Goal: Task Accomplishment & Management: Complete application form

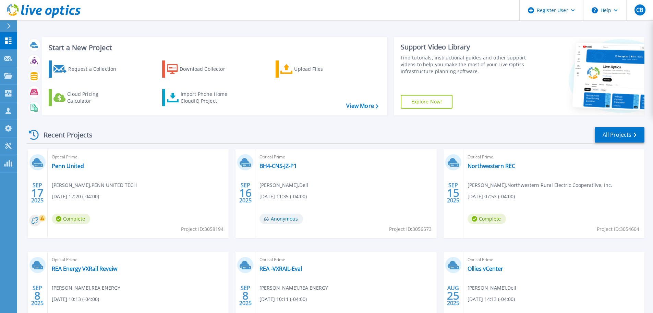
click at [8, 27] on icon at bounding box center [9, 25] width 4 height 5
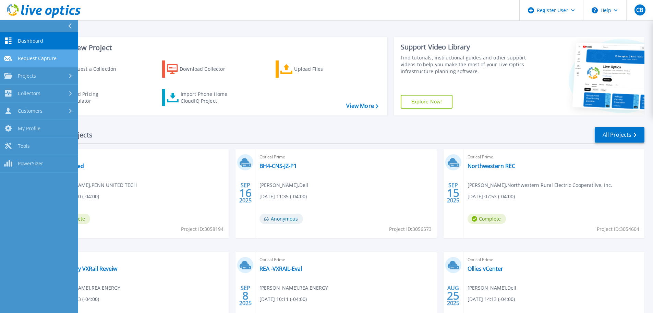
click at [30, 61] on link "Request Capture Request Capture" at bounding box center [39, 58] width 78 height 17
click at [49, 50] on link "Request Capture Request Capture" at bounding box center [39, 58] width 78 height 17
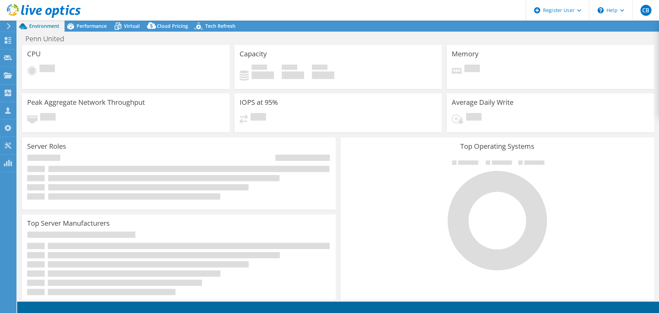
select select "USD"
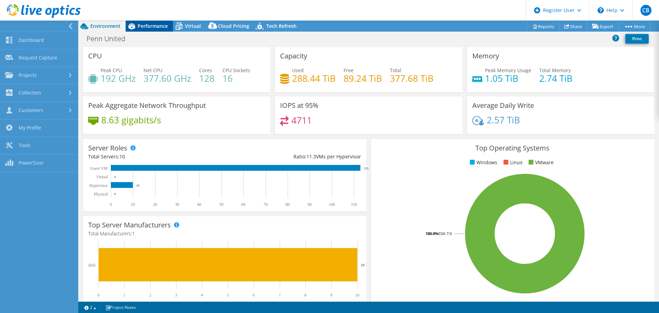
click at [145, 26] on span "Performance" at bounding box center [153, 26] width 30 height 7
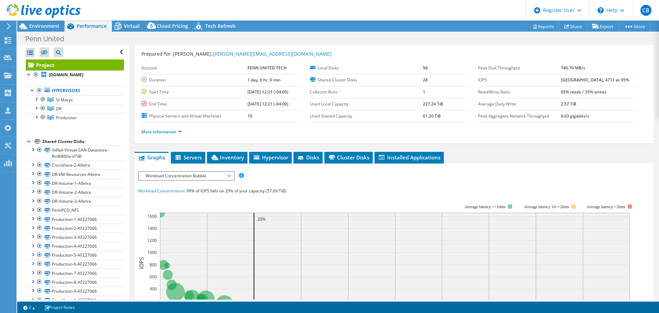
scroll to position [16, 0]
click at [237, 151] on li "Inventory" at bounding box center [227, 157] width 40 height 12
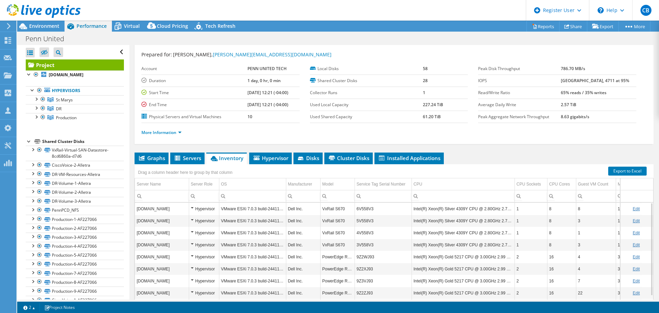
scroll to position [0, 0]
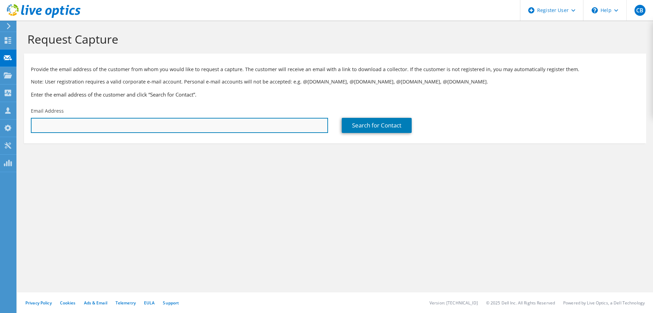
click at [237, 131] on input "text" at bounding box center [179, 125] width 297 height 15
paste input "PHartung@westfaliausa.com"
type input "PHartung@westfaliausa.com"
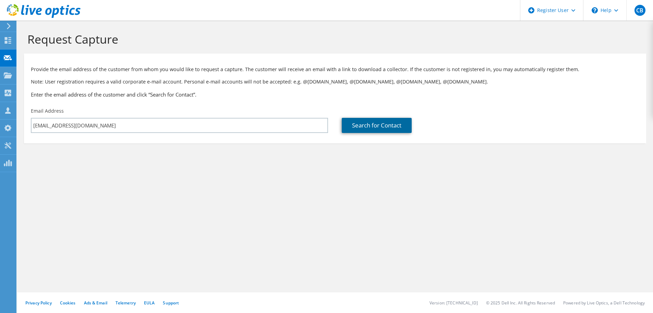
click at [352, 126] on link "Search for Contact" at bounding box center [377, 125] width 70 height 15
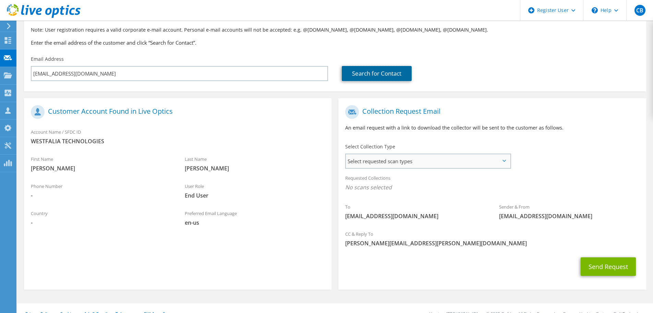
scroll to position [52, 0]
click at [433, 153] on div "Select requested scan types Server Virtualization Optical Prime AWS Nutanix SC" at bounding box center [428, 160] width 166 height 15
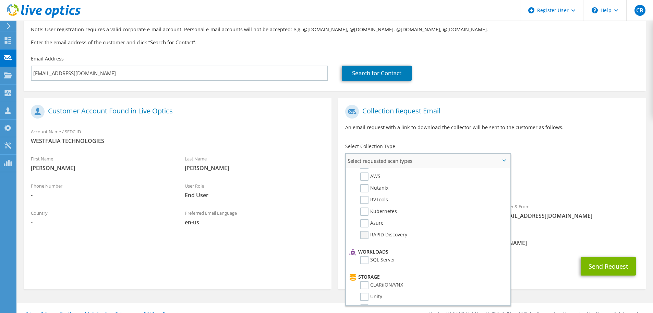
scroll to position [0, 0]
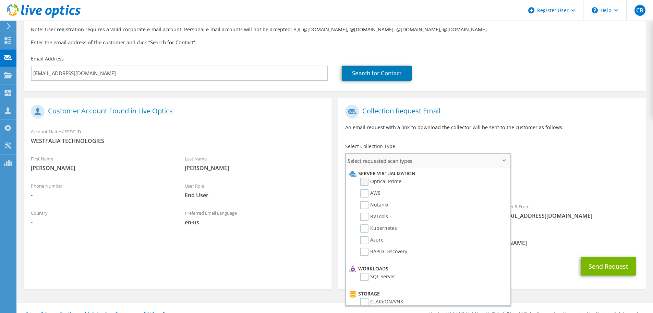
click at [366, 185] on label "Optical Prime" at bounding box center [381, 181] width 41 height 8
click at [0, 0] on input "Optical Prime" at bounding box center [0, 0] width 0 height 0
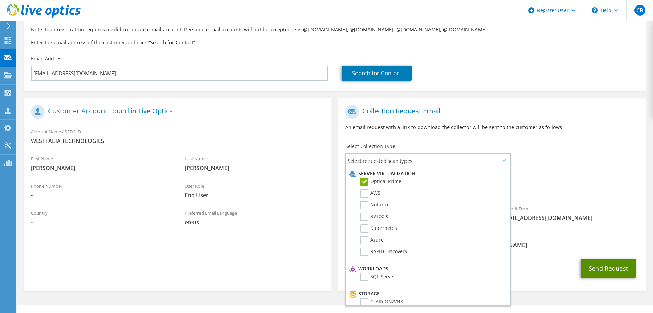
click at [602, 266] on button "Send Request" at bounding box center [608, 268] width 55 height 19
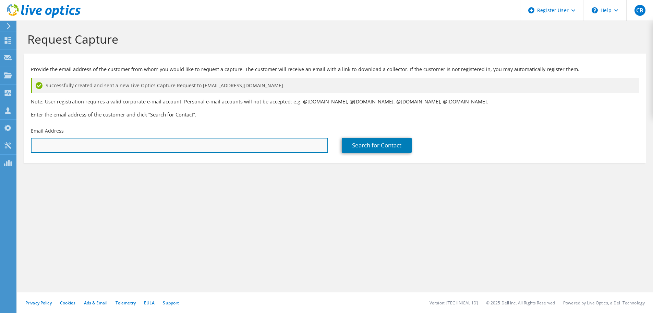
click at [311, 144] on input "text" at bounding box center [179, 145] width 297 height 15
paste input "[EMAIL_ADDRESS][DOMAIN_NAME]"
type input "[EMAIL_ADDRESS][DOMAIN_NAME]"
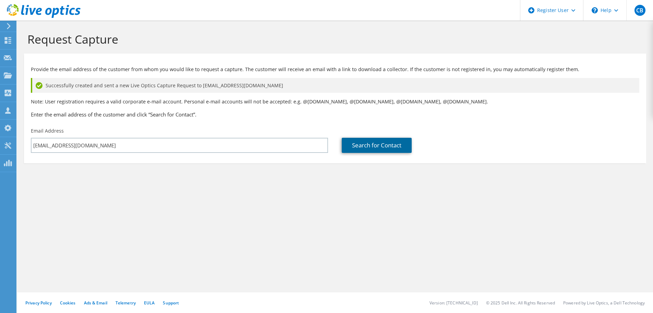
click at [388, 148] on link "Search for Contact" at bounding box center [377, 145] width 70 height 15
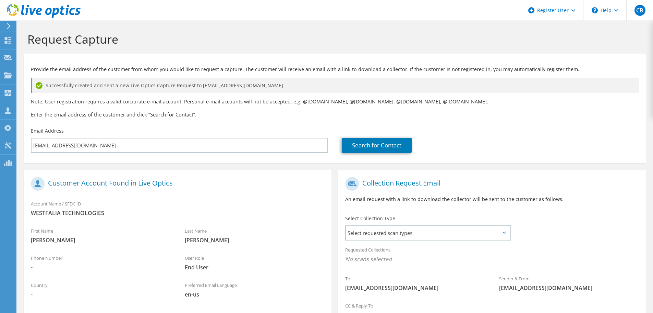
click at [448, 243] on div "Requested Collections No scans selected" at bounding box center [493, 254] width 308 height 25
click at [429, 224] on div "Select Collection Type Select requested scan types Server Virtualization Optica…" at bounding box center [428, 227] width 166 height 24
click at [428, 225] on div "Select requested scan types Server Virtualization Optical Prime AWS Nutanix SC" at bounding box center [428, 232] width 166 height 15
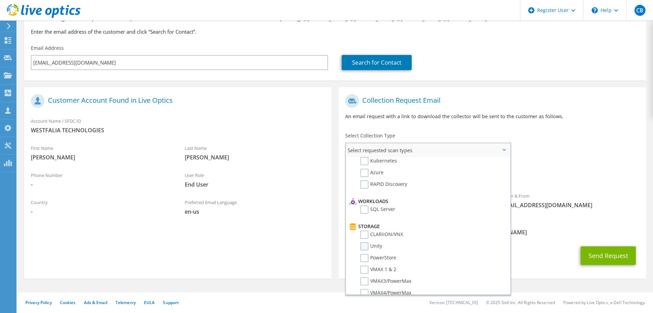
scroll to position [57, 0]
click at [368, 255] on label "PowerStore" at bounding box center [379, 257] width 36 height 8
click at [0, 0] on input "PowerStore" at bounding box center [0, 0] width 0 height 0
click at [595, 257] on button "Send Request" at bounding box center [608, 257] width 55 height 19
